Goal: Find specific page/section: Find specific page/section

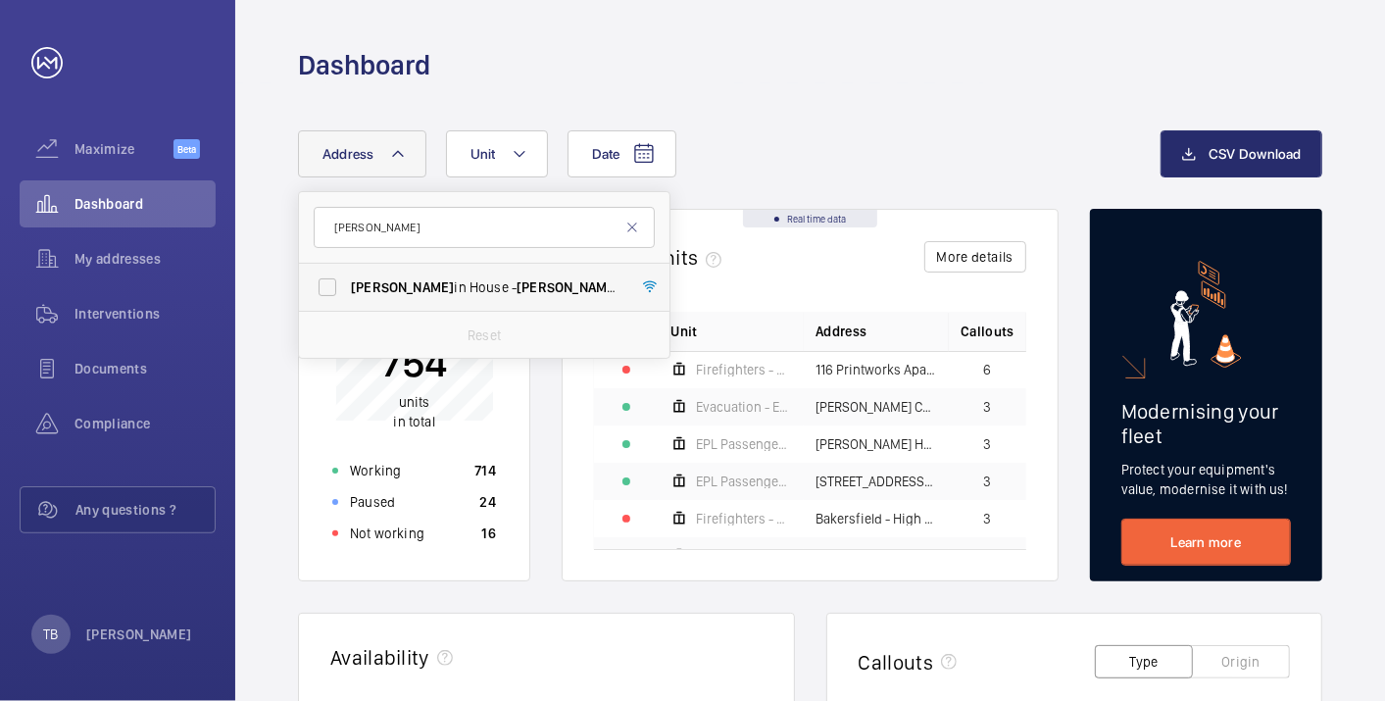
type input "[PERSON_NAME]"
click at [403, 281] on span "[PERSON_NAME] in House - [PERSON_NAME] in [GEOGRAPHIC_DATA], [GEOGRAPHIC_DATA]" at bounding box center [486, 287] width 270 height 20
click at [347, 281] on input "[PERSON_NAME] in House - [PERSON_NAME] in [GEOGRAPHIC_DATA], [GEOGRAPHIC_DATA]" at bounding box center [327, 287] width 39 height 39
checkbox input "true"
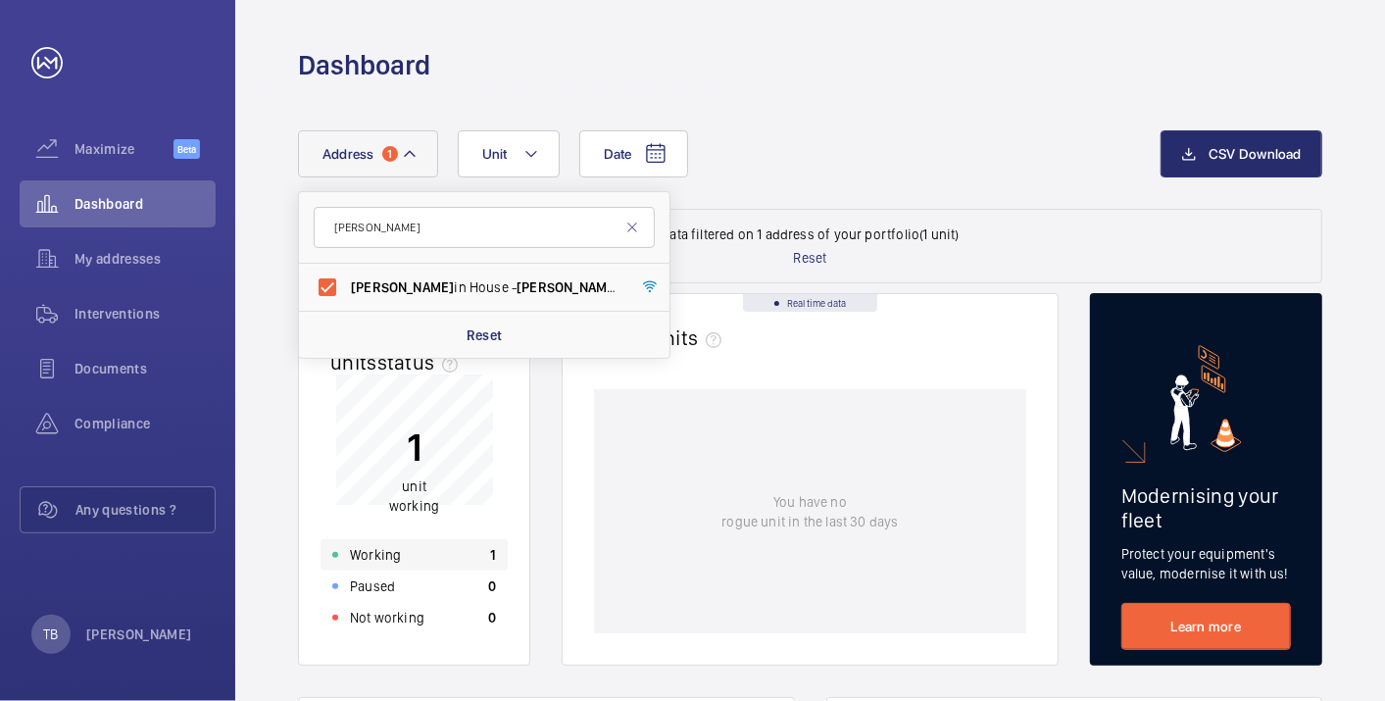
click at [433, 547] on div "Working 1" at bounding box center [414, 554] width 187 height 31
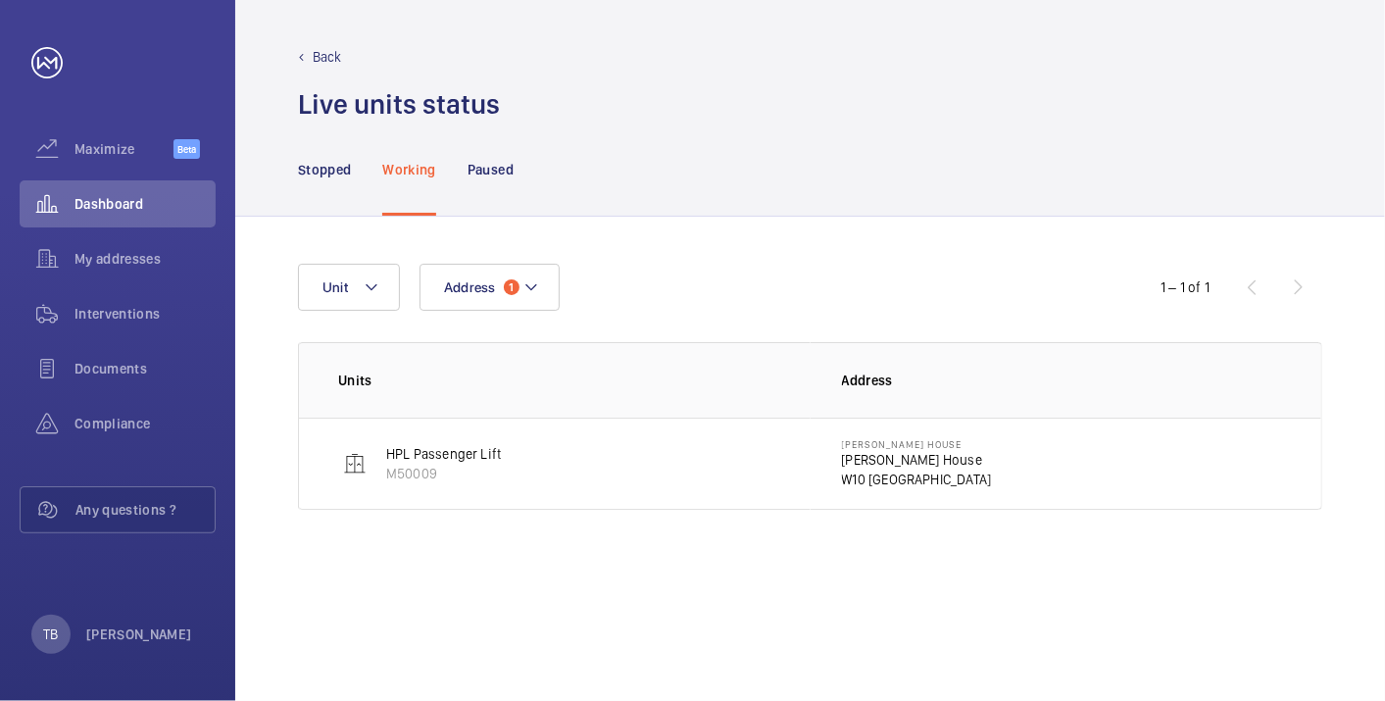
click at [893, 438] on p "[PERSON_NAME] House" at bounding box center [917, 444] width 150 height 12
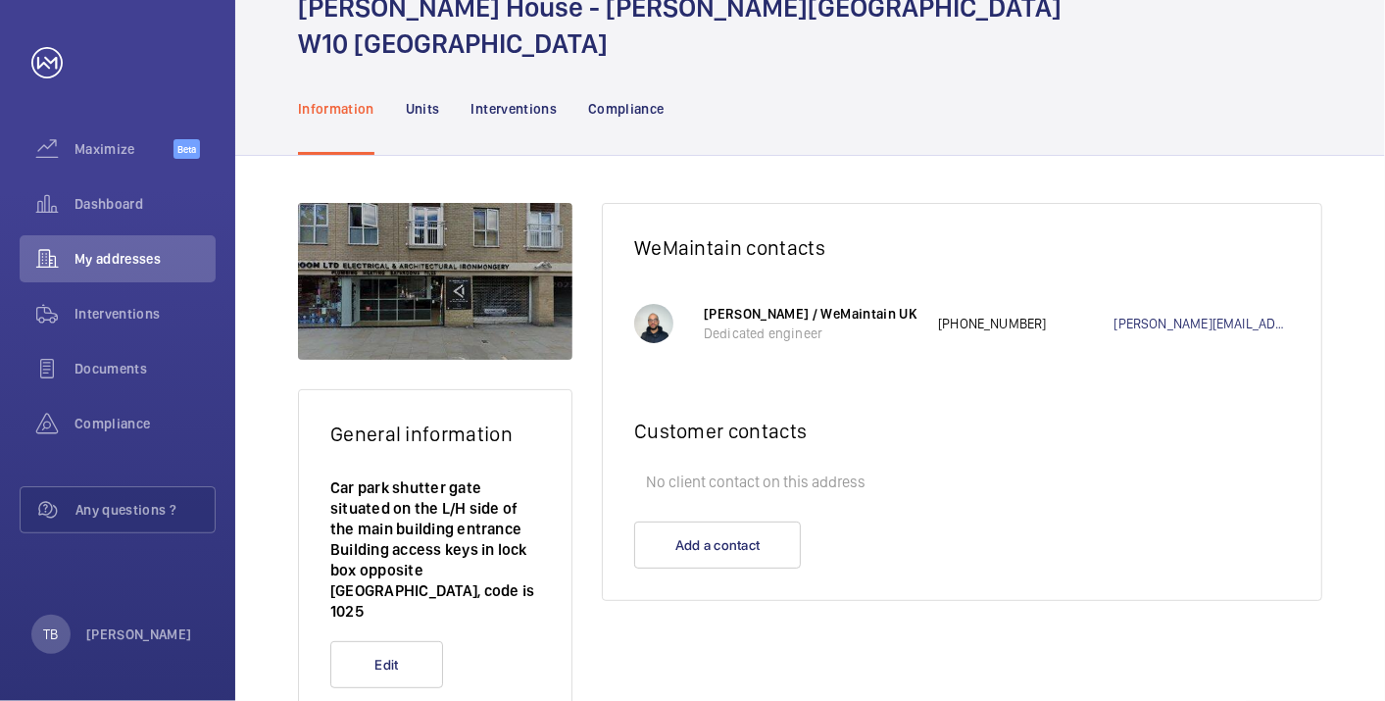
scroll to position [95, 0]
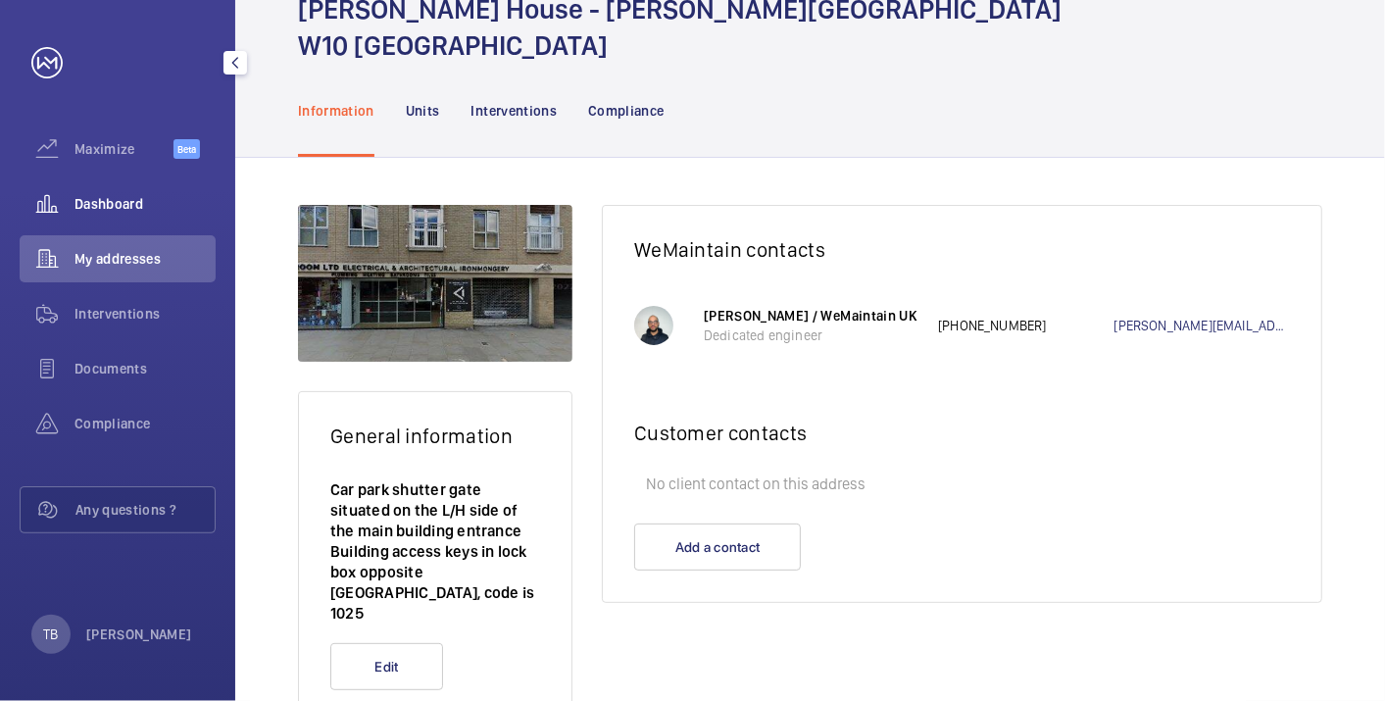
click at [103, 194] on span "Dashboard" at bounding box center [145, 204] width 141 height 20
